Goal: Complete application form

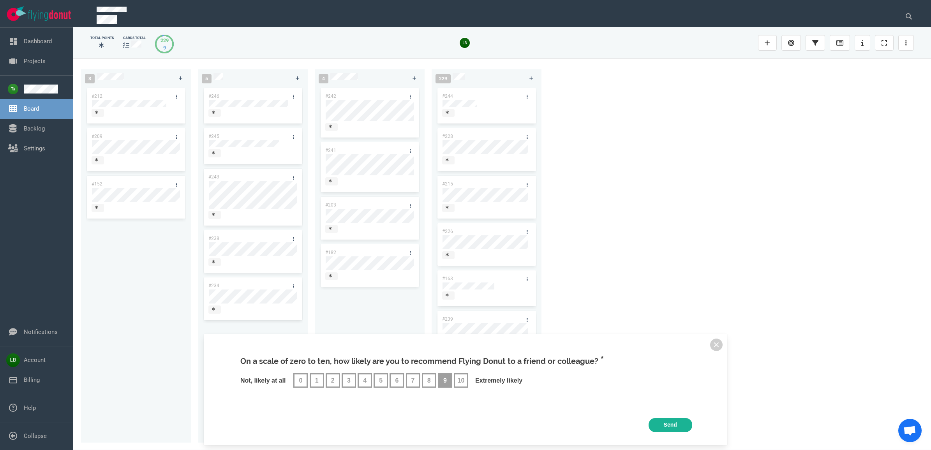
click at [446, 380] on span "9" at bounding box center [445, 380] width 4 height 7
click at [438, 373] on input "9" at bounding box center [438, 372] width 0 height 0
radio input "true"
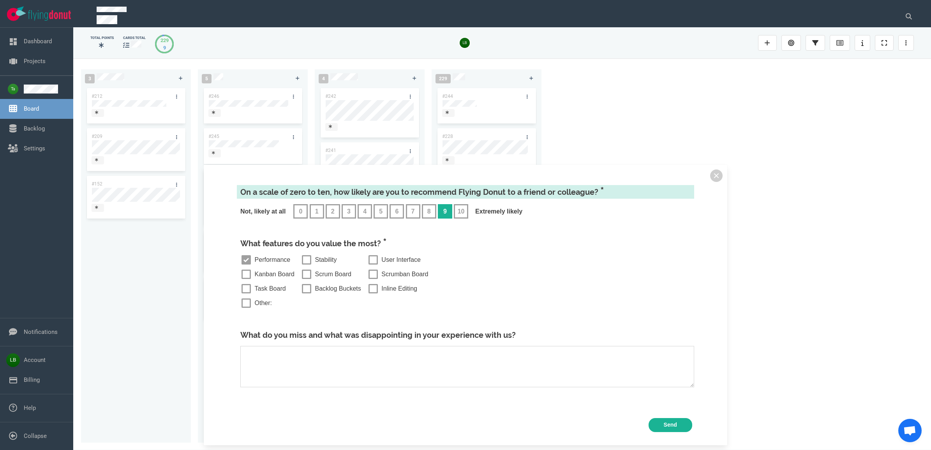
click at [269, 261] on span "Performance" at bounding box center [273, 259] width 36 height 7
click at [241, 254] on input "Performance" at bounding box center [240, 254] width 0 height 0
checkbox input "true"
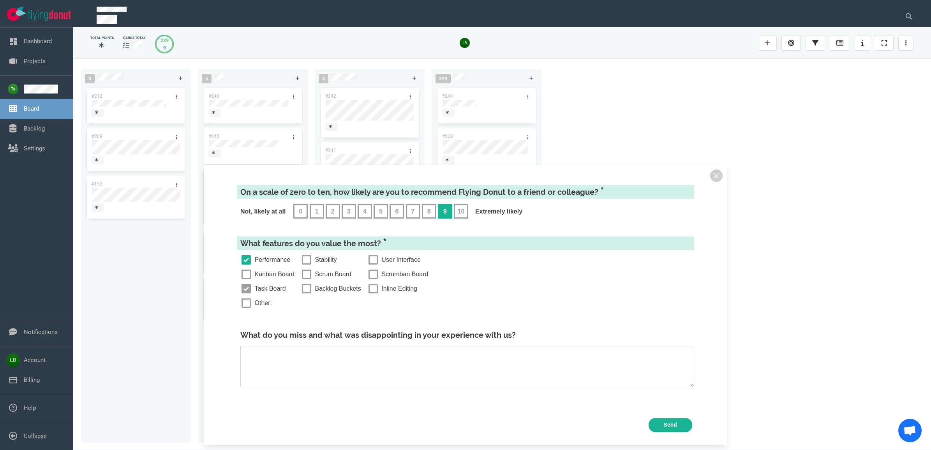
click at [278, 288] on span "Task Board" at bounding box center [270, 288] width 31 height 7
click at [241, 283] on input "Task Board" at bounding box center [240, 283] width 0 height 0
checkbox input "true"
click at [393, 261] on span "User Interface" at bounding box center [401, 259] width 39 height 7
click at [368, 254] on input "User Interface" at bounding box center [367, 254] width 0 height 0
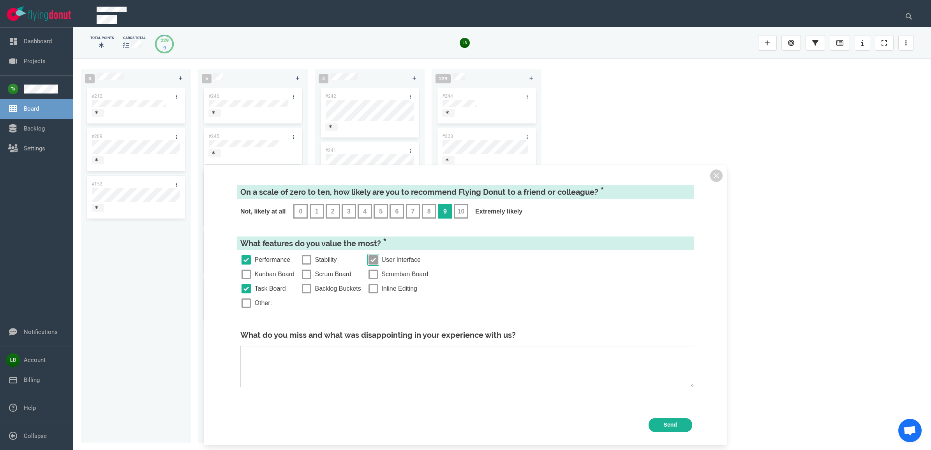
checkbox input "true"
click at [324, 263] on span "Stability" at bounding box center [326, 259] width 22 height 7
click at [301, 254] on input "Stability" at bounding box center [301, 254] width 0 height 0
checkbox input "true"
click at [673, 422] on input "Send" at bounding box center [671, 425] width 44 height 14
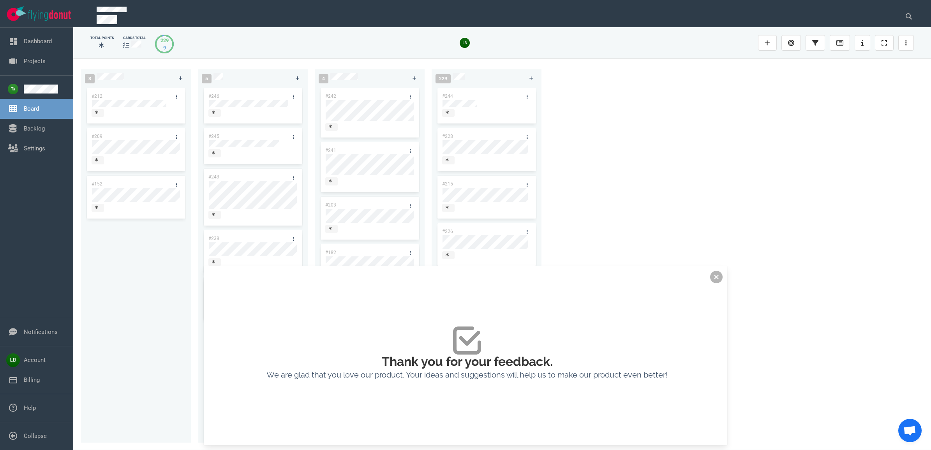
click at [716, 274] on button at bounding box center [716, 277] width 12 height 12
